Goal: Find specific page/section: Find specific page/section

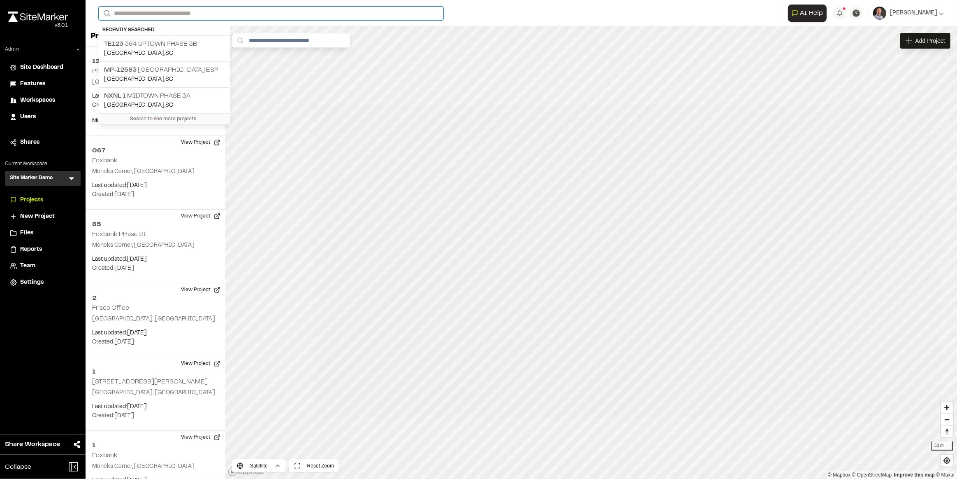
click at [134, 13] on input "Search" at bounding box center [271, 14] width 345 height 14
click at [73, 176] on icon at bounding box center [71, 178] width 8 height 8
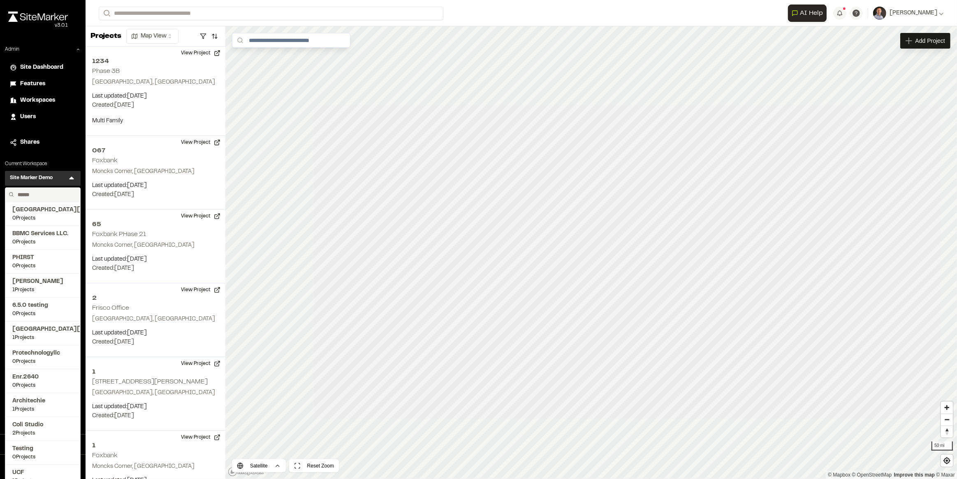
click at [59, 194] on input "text" at bounding box center [45, 195] width 63 height 14
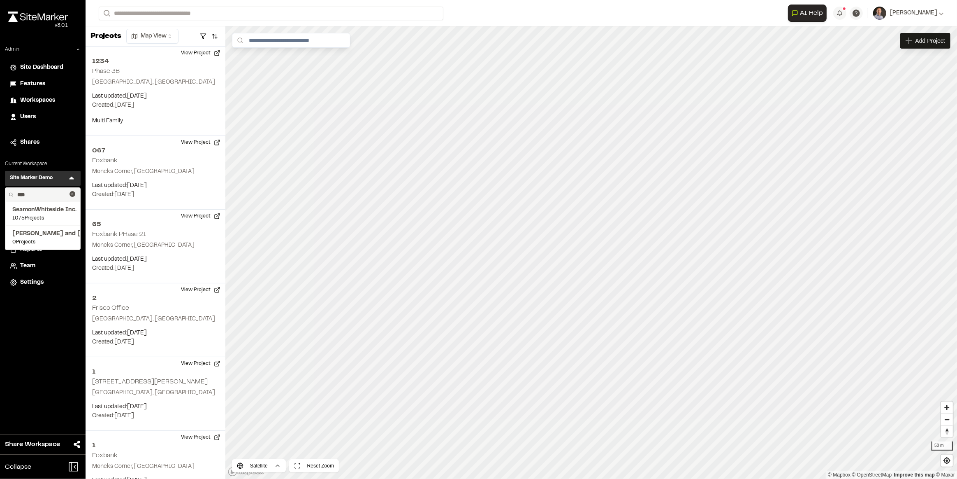
type input "****"
click at [56, 210] on span "SeamonWhiteside Inc." at bounding box center [42, 209] width 61 height 9
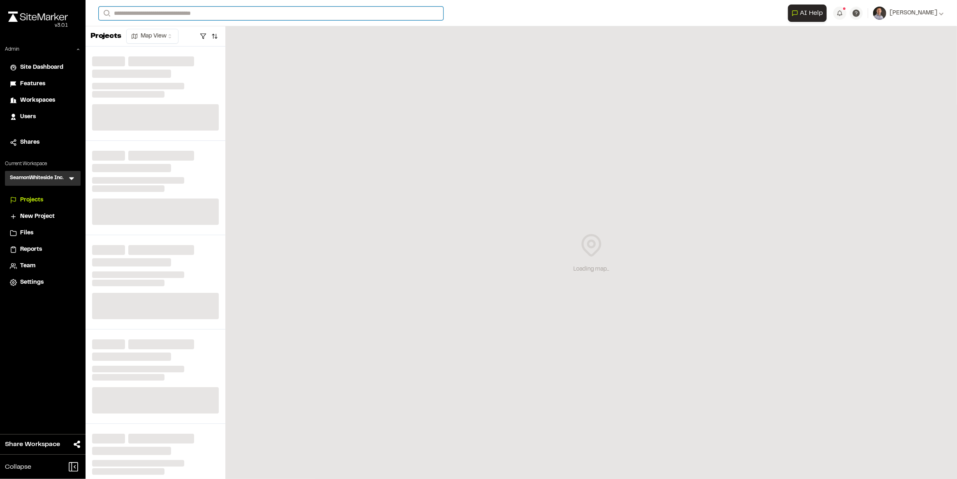
click at [228, 13] on input "Search" at bounding box center [271, 14] width 345 height 14
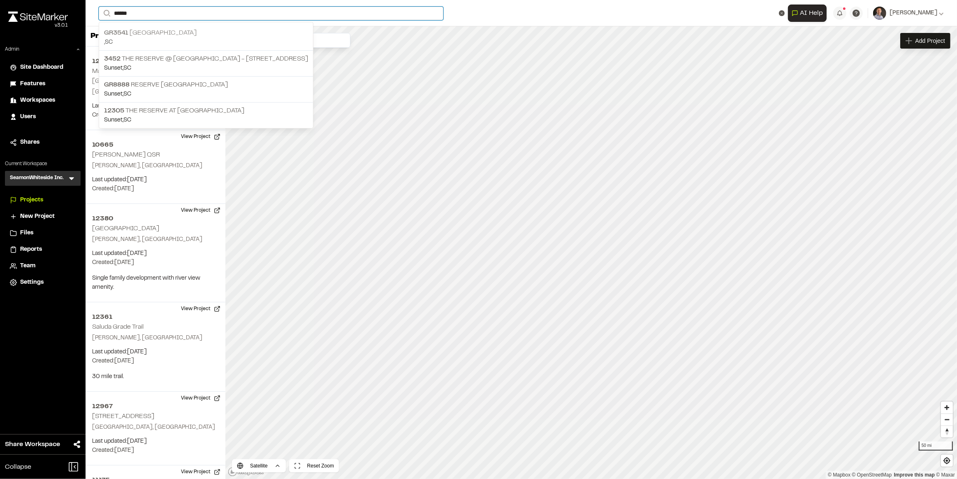
type input "******"
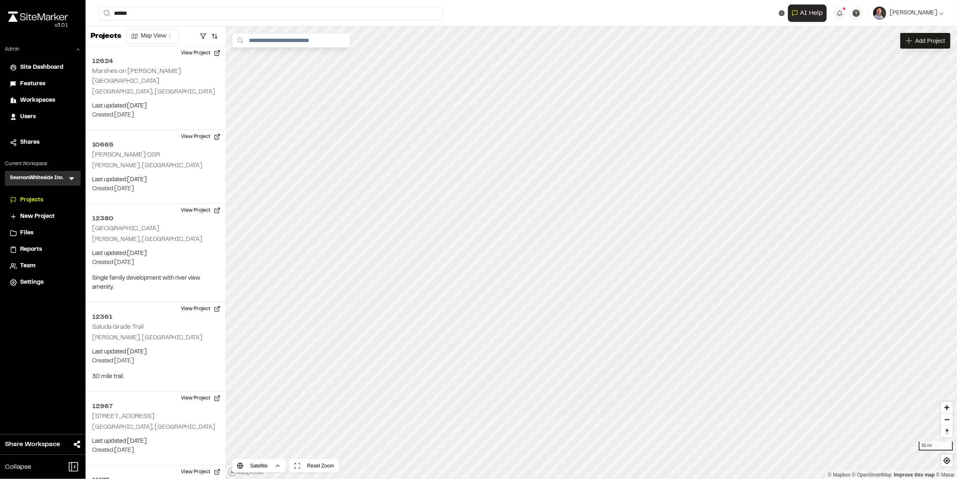
drag, startPoint x: 168, startPoint y: 32, endPoint x: 354, endPoint y: 78, distance: 191.5
click at [168, 32] on p "GR3541 [GEOGRAPHIC_DATA]" at bounding box center [206, 33] width 204 height 10
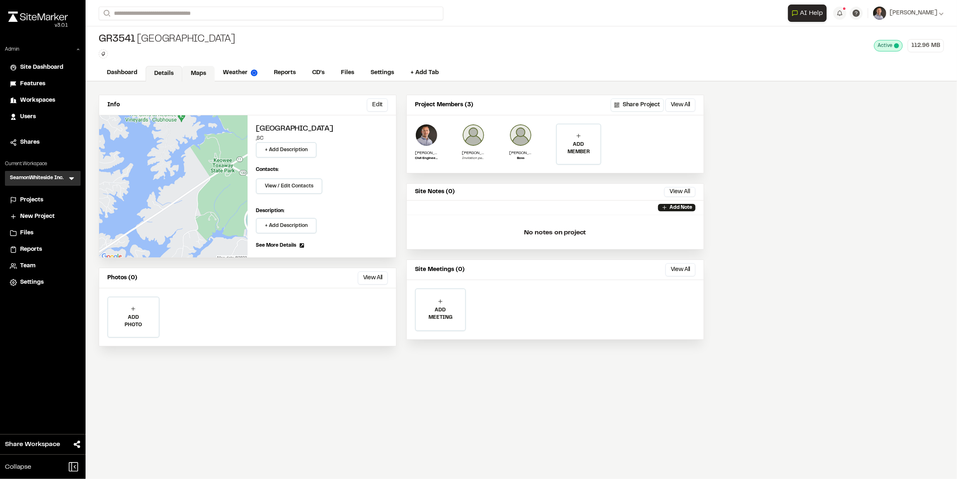
click at [199, 72] on link "Maps" at bounding box center [198, 74] width 33 height 16
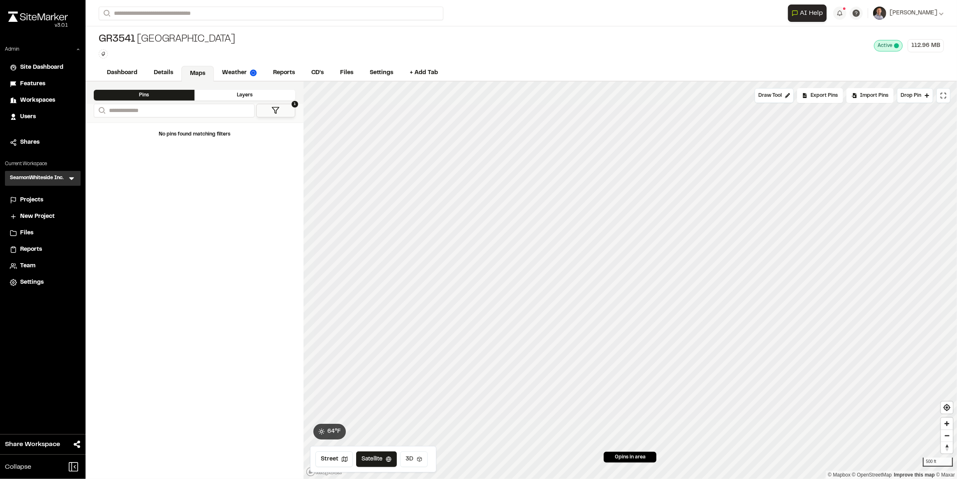
click at [418, 463] on button "3D" at bounding box center [414, 459] width 28 height 16
click at [330, 91] on span "Map Layers" at bounding box center [331, 95] width 32 height 9
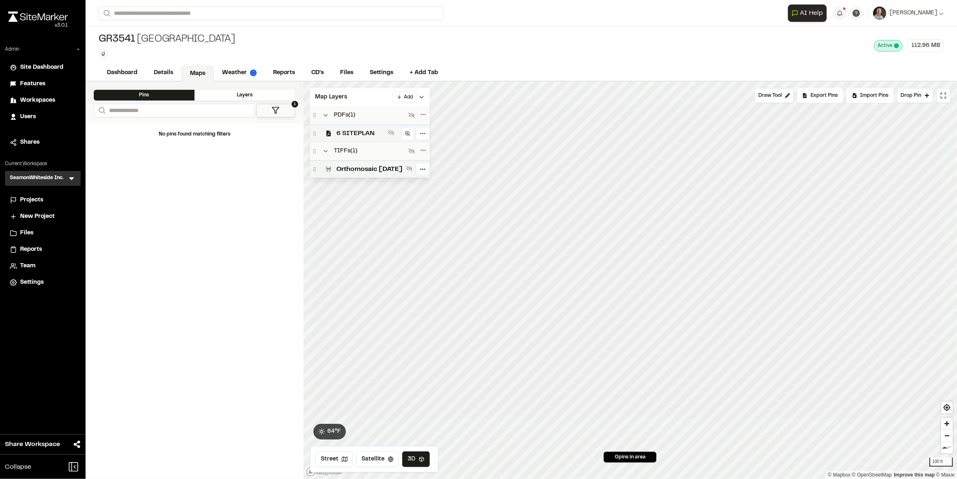
click at [361, 130] on span "6 SITEPLAN" at bounding box center [361, 133] width 48 height 10
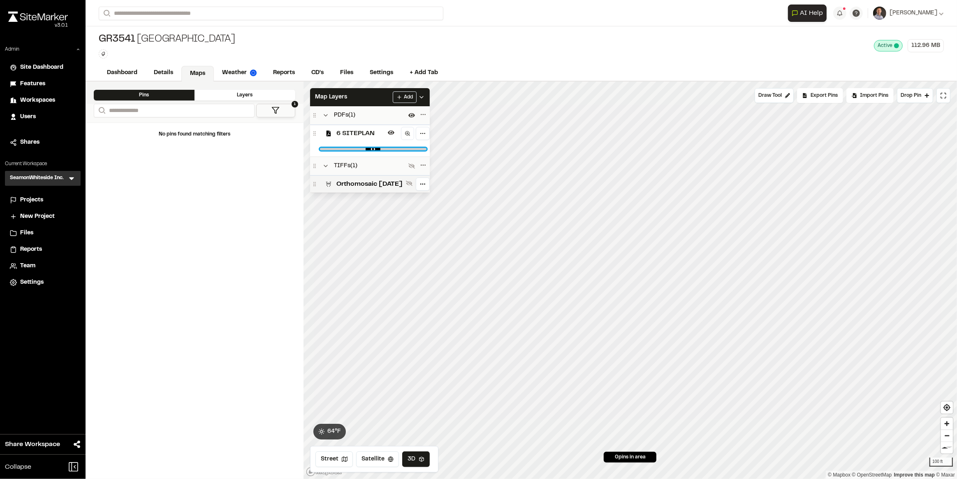
drag, startPoint x: 432, startPoint y: 149, endPoint x: 407, endPoint y: 147, distance: 25.2
type input "****"
click at [407, 148] on input "range" at bounding box center [373, 149] width 107 height 2
click at [388, 95] on div "Map Layers Add" at bounding box center [370, 97] width 120 height 18
